Goal: Use online tool/utility: Utilize a website feature to perform a specific function

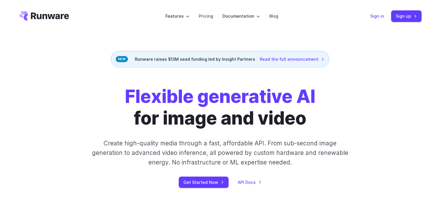
click at [383, 15] on link "Sign in" at bounding box center [378, 16] width 14 height 7
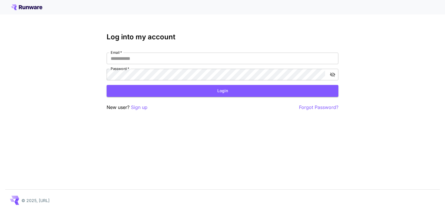
click at [223, 65] on div "Email   * Email   * Password   * Password   *" at bounding box center [223, 67] width 232 height 28
click at [221, 58] on input "Email   *" at bounding box center [223, 59] width 232 height 12
type input "**********"
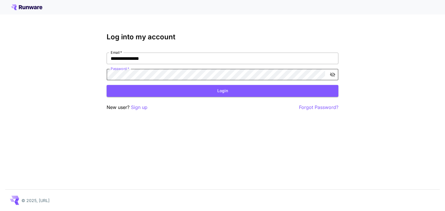
click button "Login" at bounding box center [223, 91] width 232 height 12
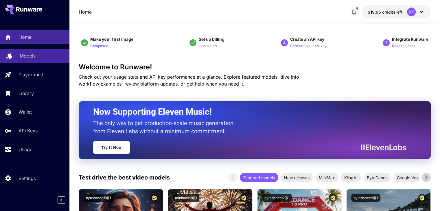
click at [20, 56] on p "Models" at bounding box center [28, 55] width 16 height 7
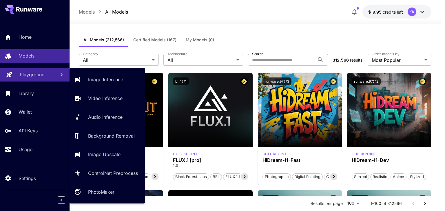
click at [32, 76] on p "Playground" at bounding box center [32, 74] width 25 height 7
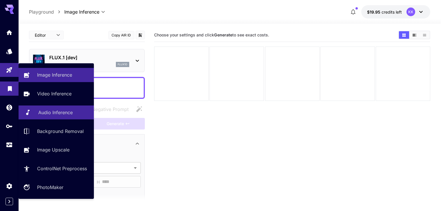
click at [71, 113] on p "Audio Inference" at bounding box center [55, 112] width 34 height 7
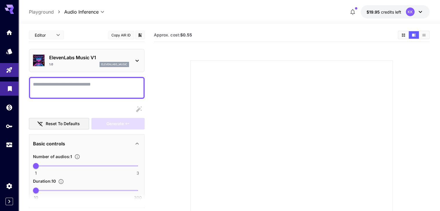
click at [135, 58] on icon at bounding box center [137, 60] width 7 height 7
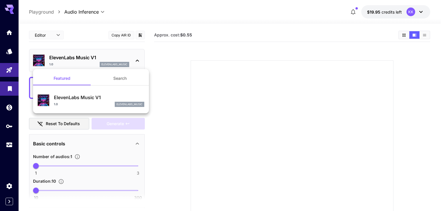
click at [163, 61] on div at bounding box center [222, 105] width 445 height 211
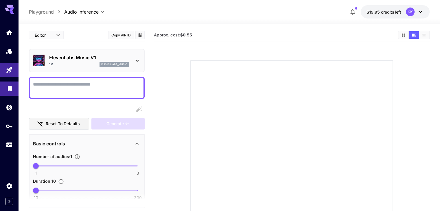
click at [140, 58] on icon at bounding box center [137, 60] width 7 height 7
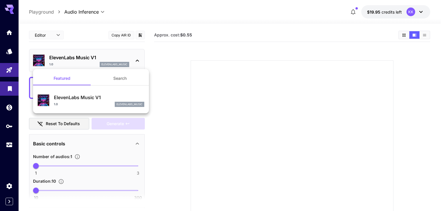
click at [171, 65] on div at bounding box center [222, 105] width 445 height 211
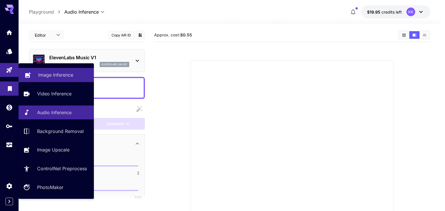
click at [61, 74] on p "Image Inference" at bounding box center [55, 75] width 35 height 7
type input "**********"
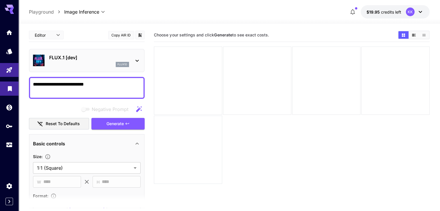
type textarea "**********"
click at [129, 131] on div "**********" at bounding box center [87, 197] width 116 height 339
click at [128, 127] on button "Generate" at bounding box center [117, 124] width 53 height 12
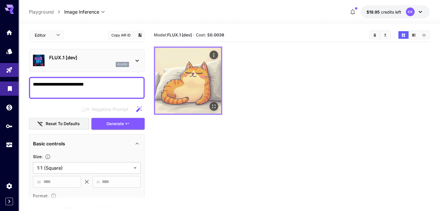
click at [167, 75] on img at bounding box center [188, 81] width 66 height 66
click at [211, 104] on icon "Open in fullscreen" at bounding box center [214, 107] width 6 height 6
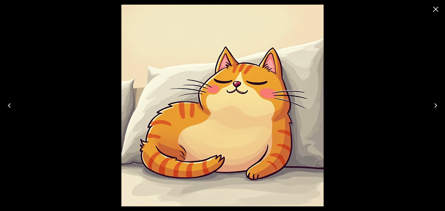
click at [437, 10] on icon "Close" at bounding box center [435, 9] width 9 height 9
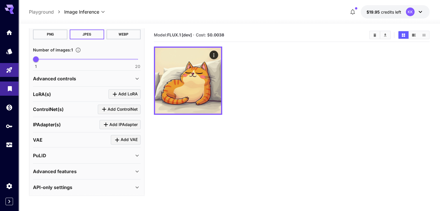
scroll to position [172, 0]
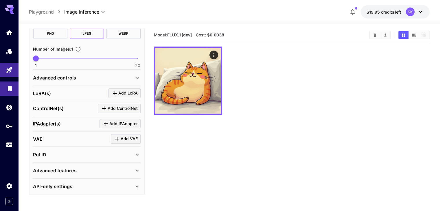
click at [60, 172] on p "Advanced features" at bounding box center [55, 170] width 44 height 7
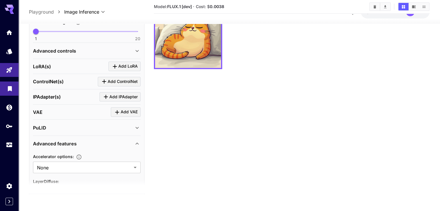
scroll to position [220, 0]
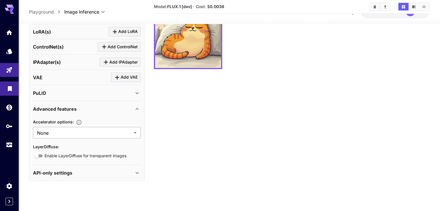
click at [113, 131] on body "**********" at bounding box center [220, 82] width 440 height 257
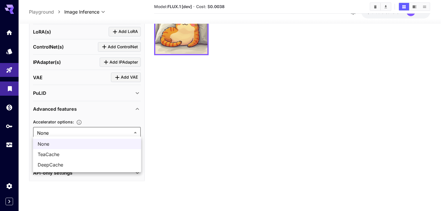
click at [180, 116] on div at bounding box center [222, 105] width 445 height 211
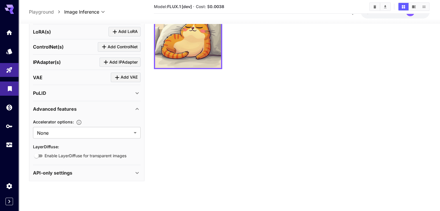
click at [84, 169] on div "API-only settings" at bounding box center [83, 172] width 101 height 7
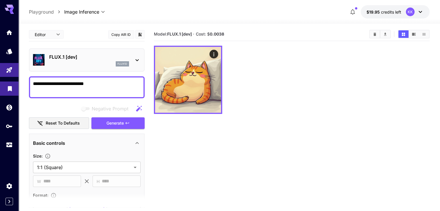
scroll to position [0, 0]
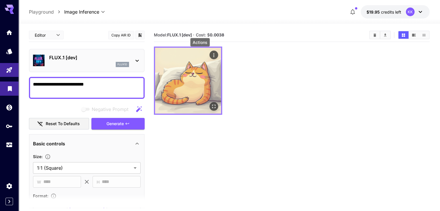
click at [211, 56] on icon "Actions" at bounding box center [214, 55] width 6 height 6
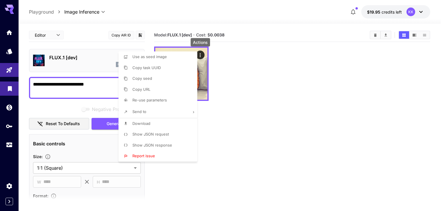
click at [240, 85] on div at bounding box center [222, 105] width 445 height 211
